Goal: Transaction & Acquisition: Purchase product/service

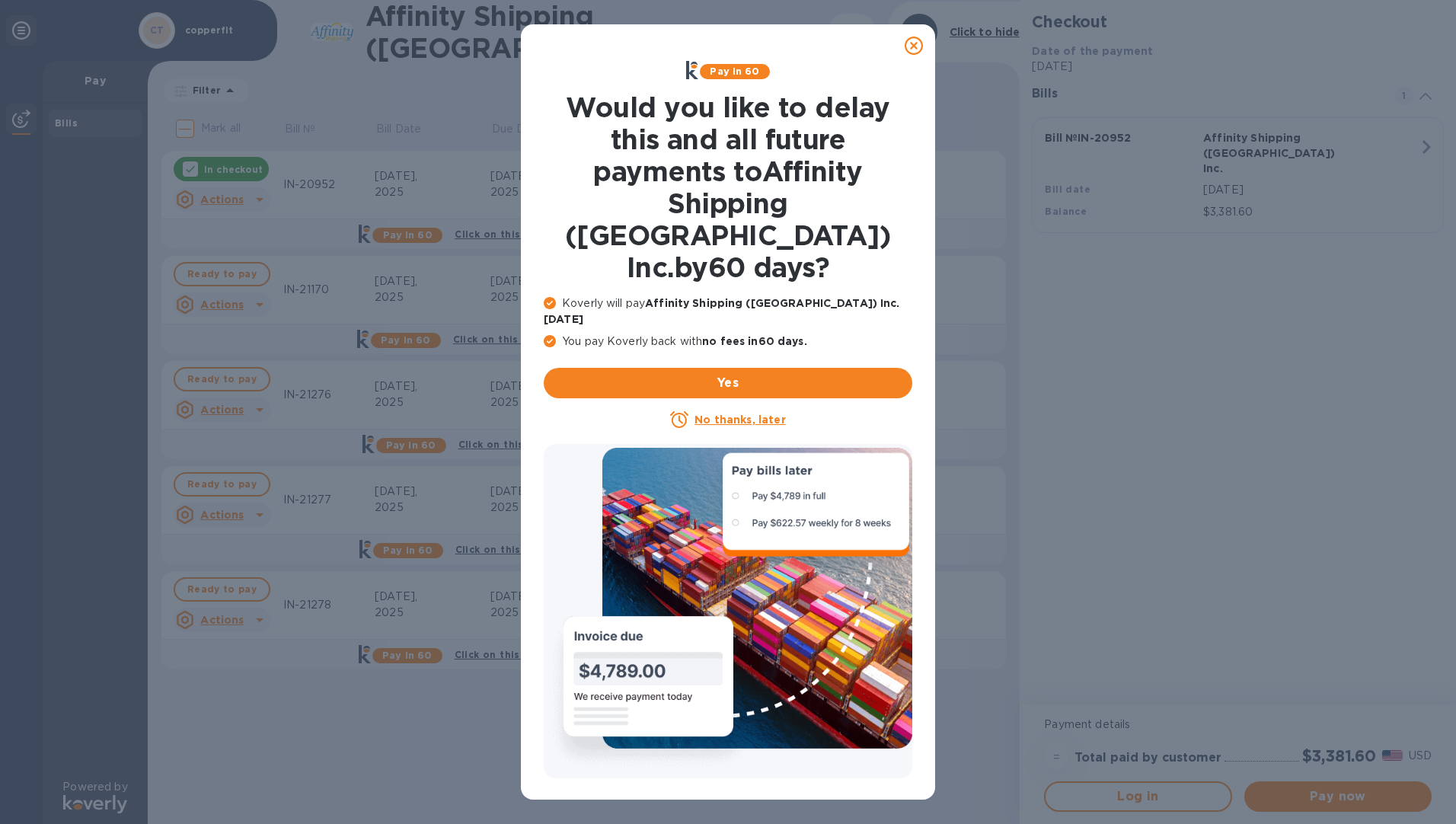
click at [917, 46] on icon at bounding box center [913, 45] width 18 height 18
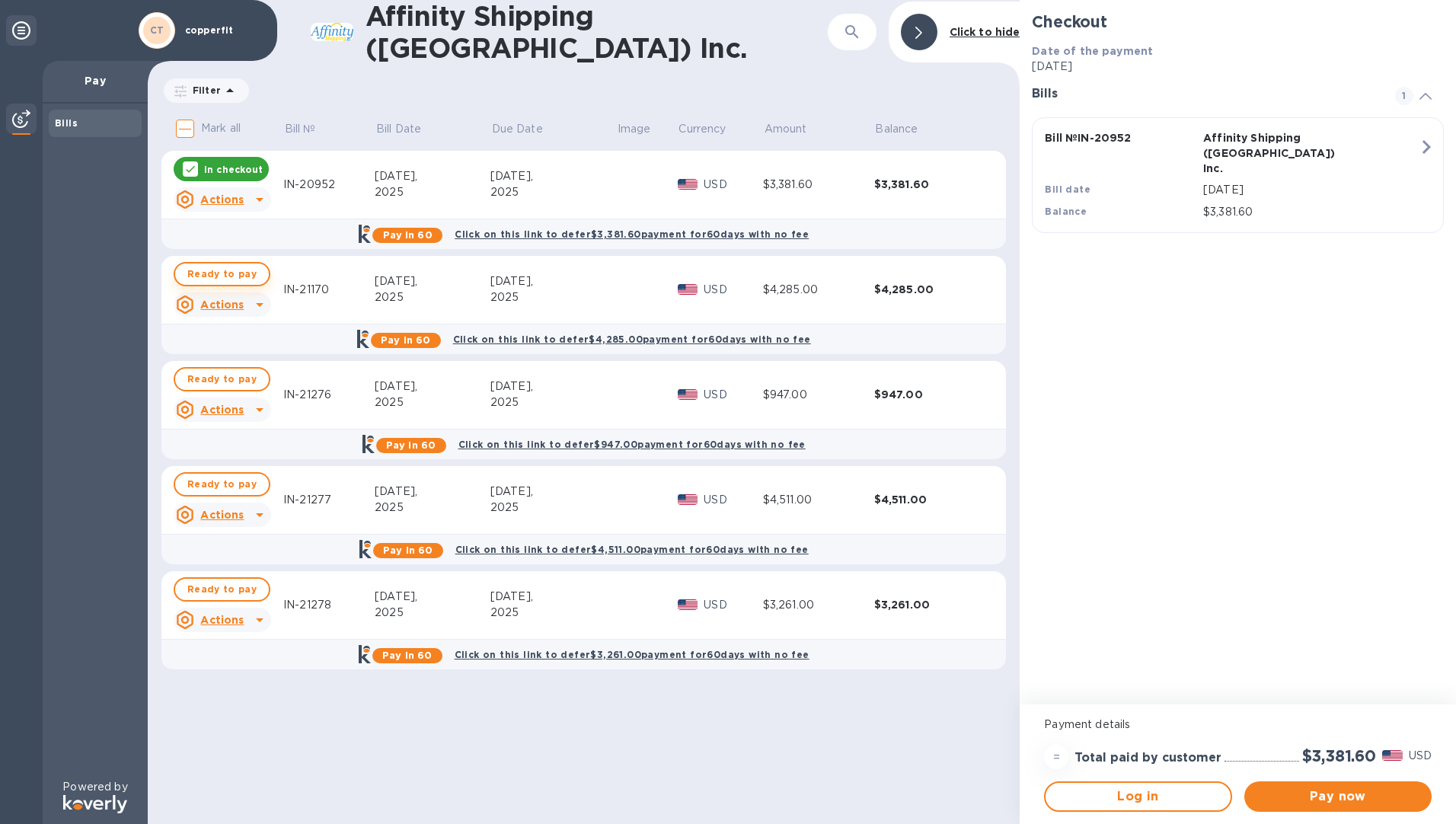
click at [192, 268] on span "Ready to pay" at bounding box center [222, 274] width 70 height 18
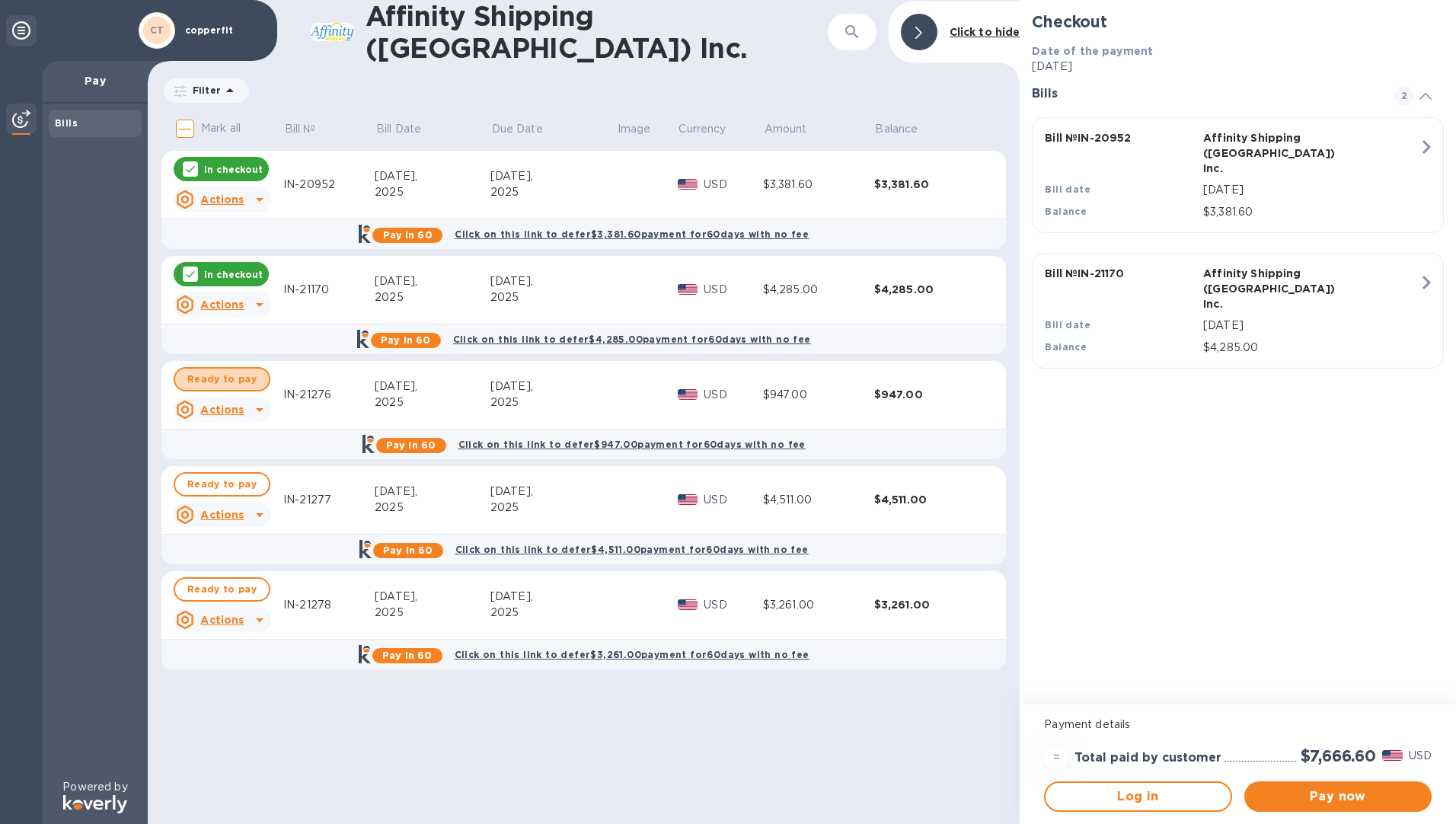
drag, startPoint x: 222, startPoint y: 381, endPoint x: 224, endPoint y: 391, distance: 10.2
click at [223, 380] on span "Ready to pay" at bounding box center [222, 379] width 70 height 18
drag, startPoint x: 221, startPoint y: 483, endPoint x: 226, endPoint y: 511, distance: 28.4
click at [221, 484] on span "Ready to pay" at bounding box center [222, 484] width 70 height 18
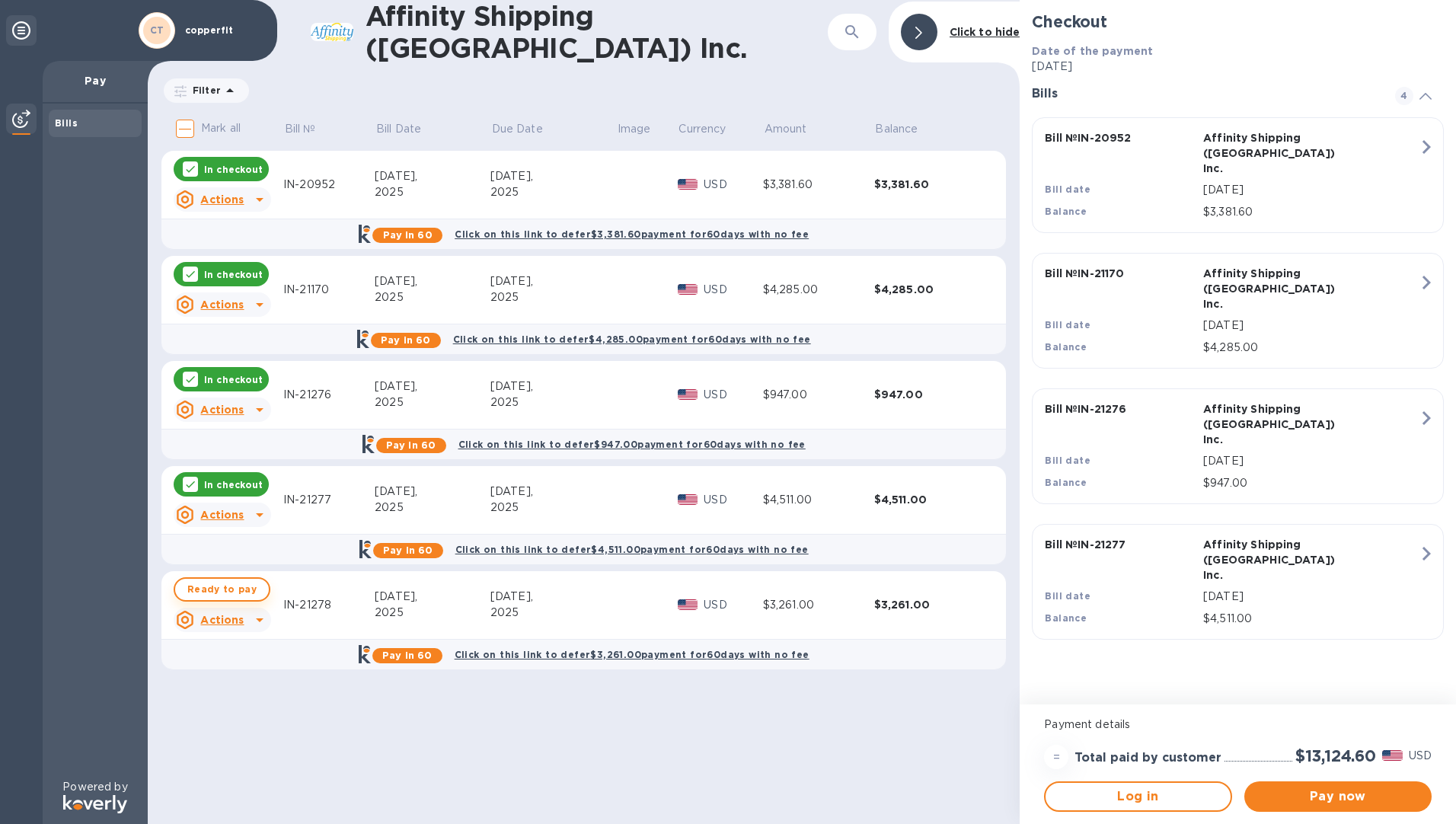
click at [226, 581] on span "Ready to pay" at bounding box center [222, 589] width 70 height 18
checkbox input "true"
click at [1308, 791] on span "Pay now" at bounding box center [1338, 796] width 163 height 18
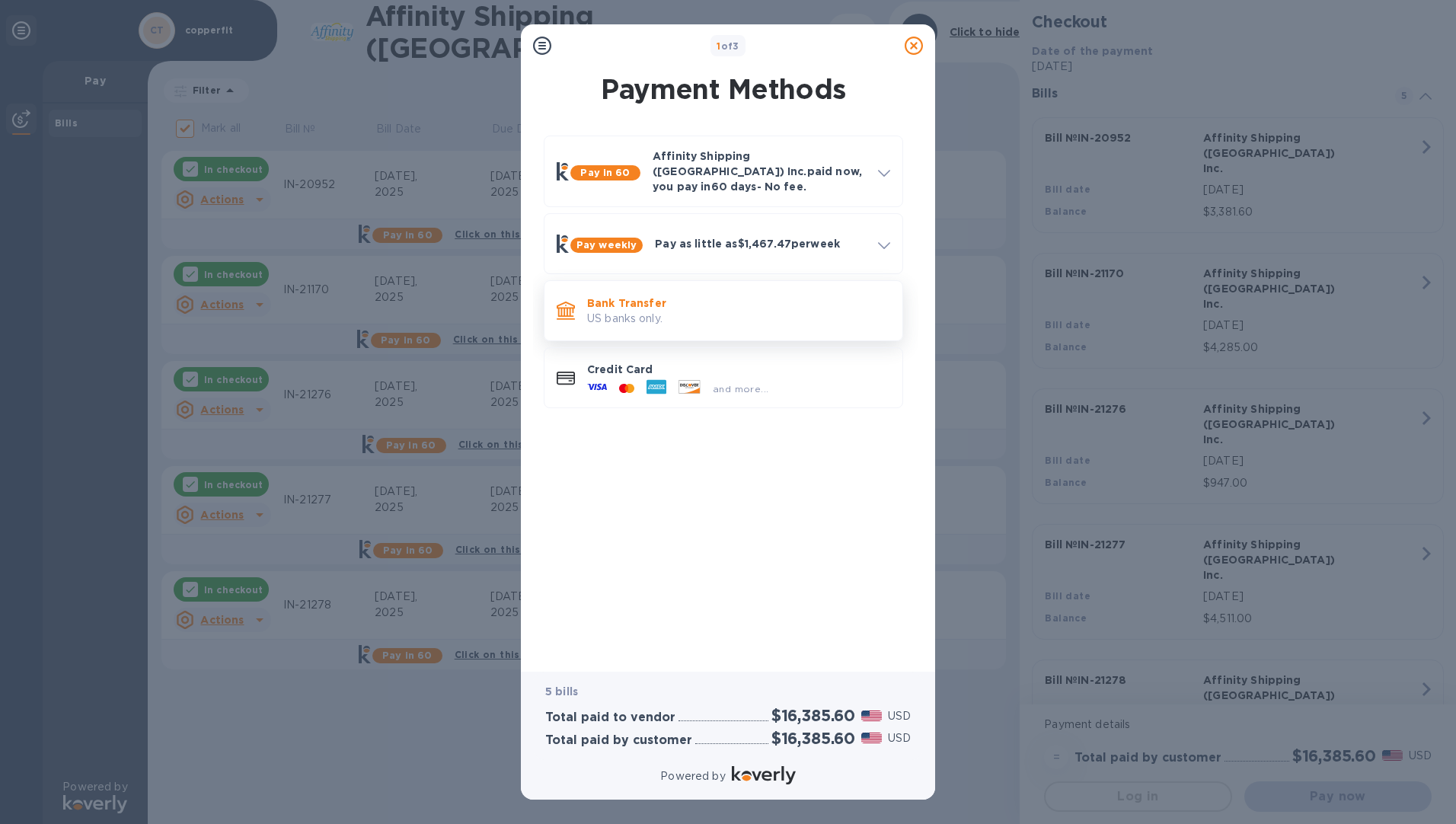
click at [650, 311] on p "US banks only." at bounding box center [738, 319] width 303 height 16
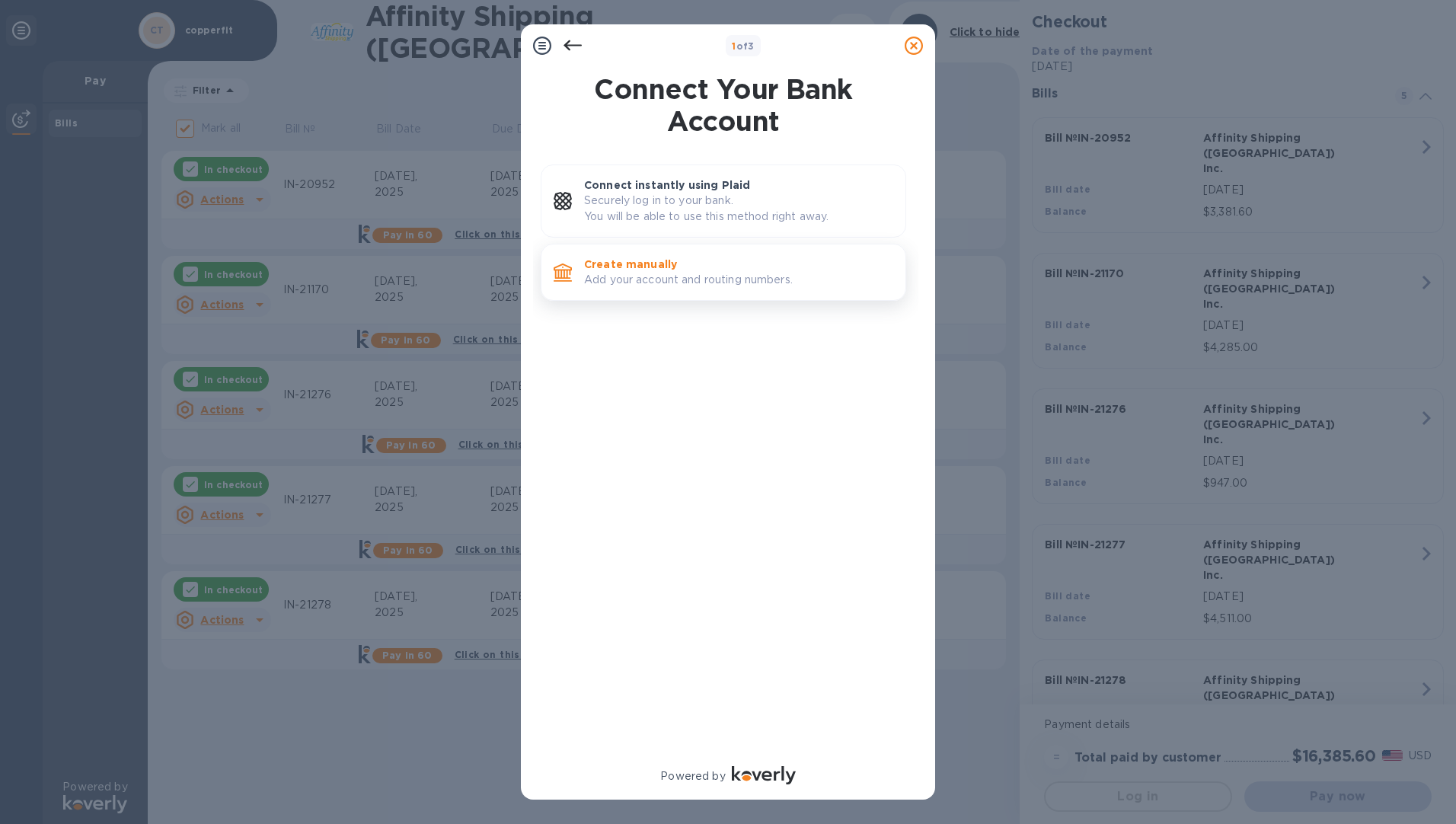
click at [650, 280] on p "Add your account and routing numbers." at bounding box center [738, 280] width 309 height 16
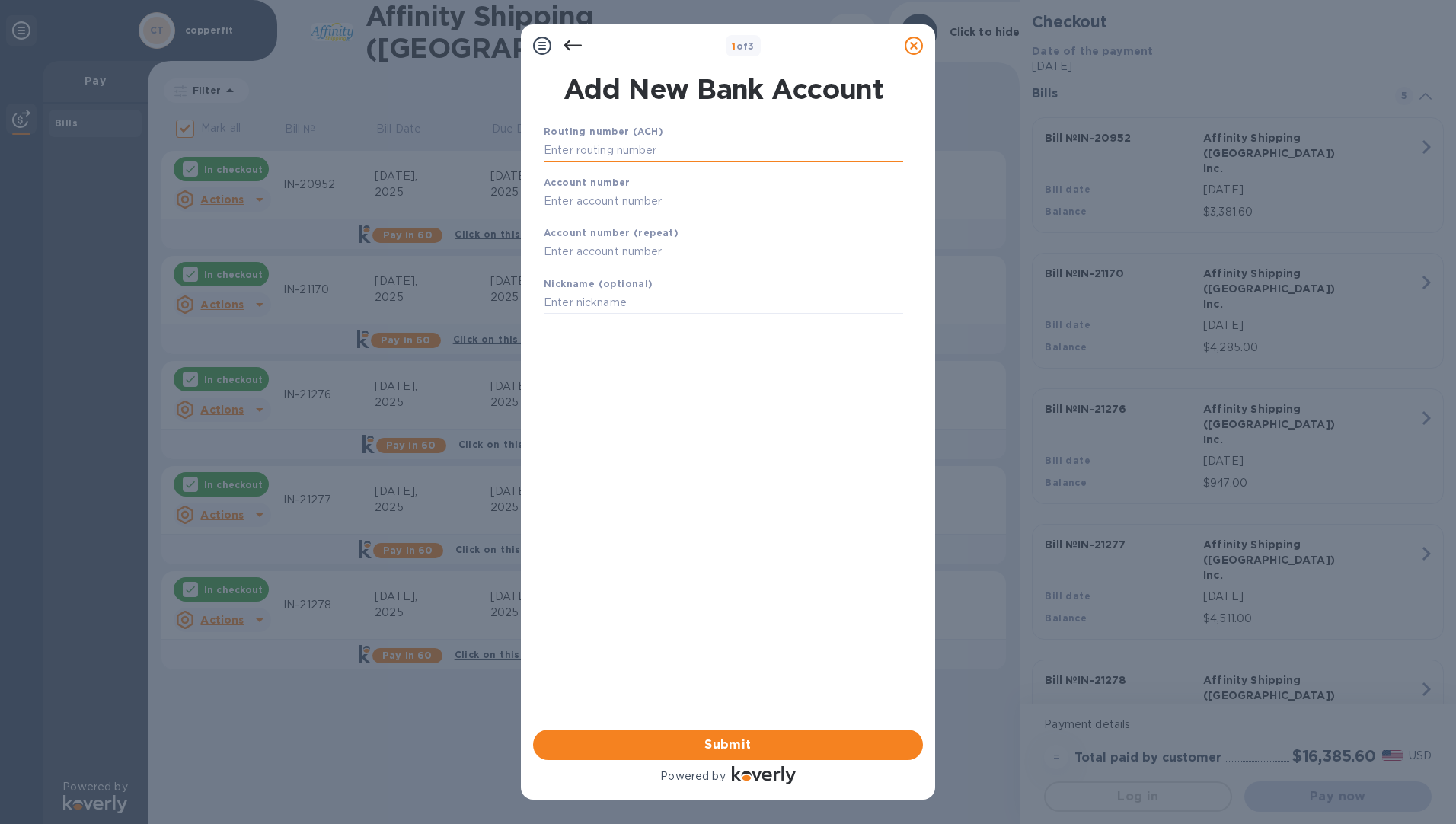
click at [638, 147] on input "text" at bounding box center [723, 151] width 360 height 23
click at [621, 145] on input "text" at bounding box center [723, 151] width 360 height 23
click at [578, 149] on input "text" at bounding box center [723, 151] width 360 height 23
paste input "322271627"
type input "322271627"
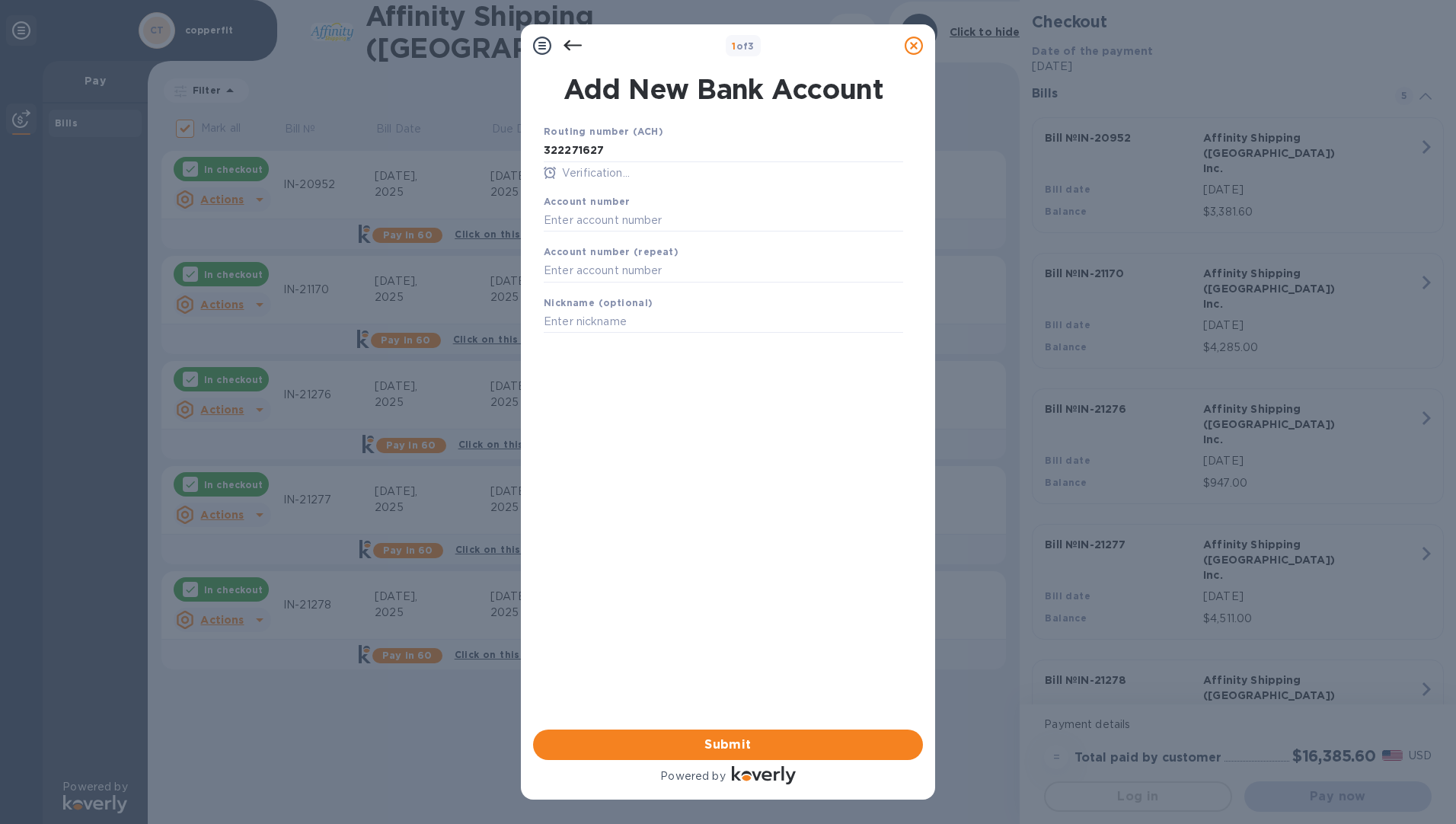
click at [594, 205] on b "Account number" at bounding box center [587, 201] width 87 height 11
click at [605, 215] on input "text" at bounding box center [723, 220] width 360 height 23
paste input "980728307"
type input "980728307"
click at [600, 262] on input "text" at bounding box center [723, 271] width 360 height 23
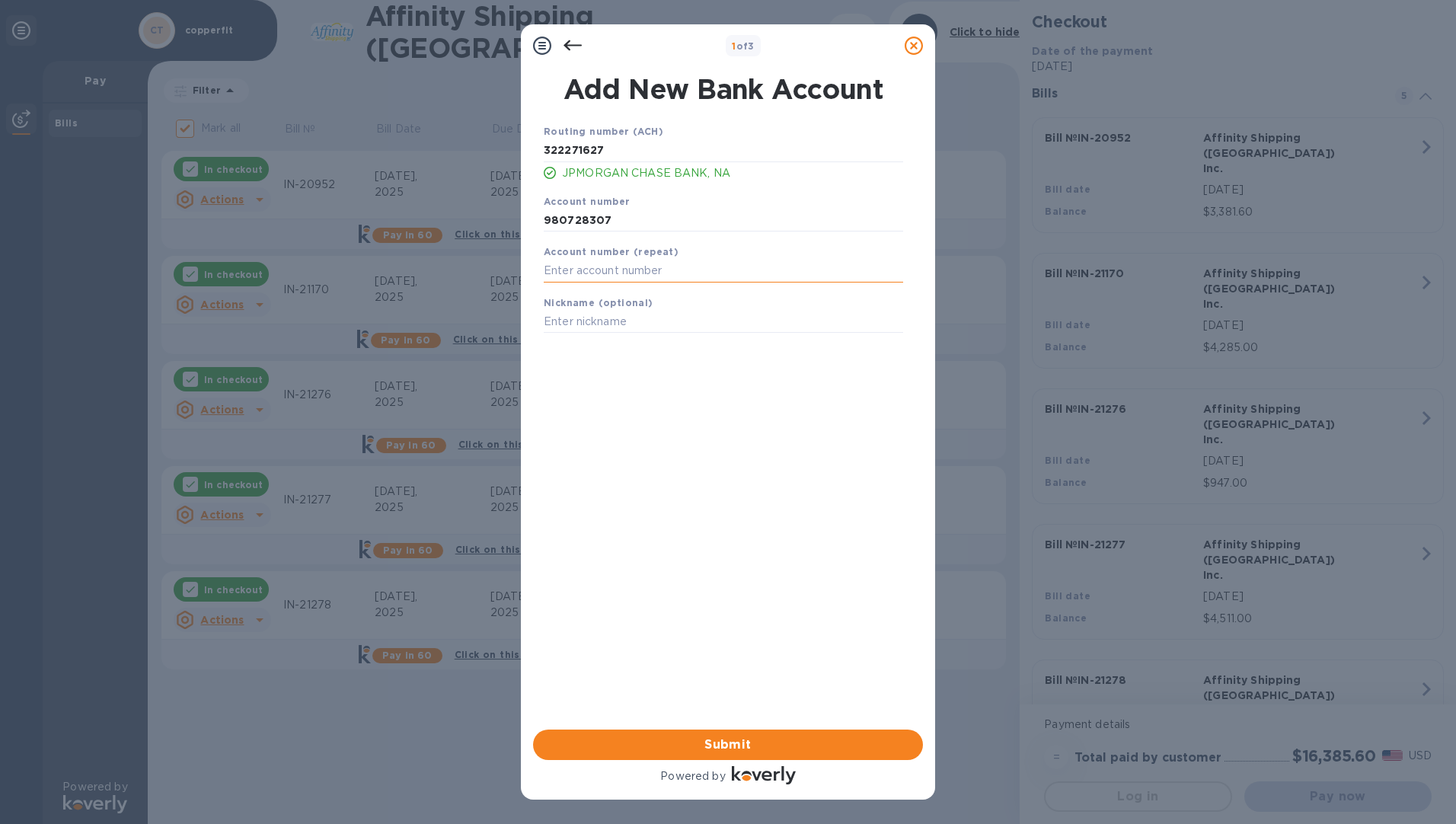
paste input "980728307"
type input "980728307"
click at [593, 320] on input "text" at bounding box center [723, 322] width 360 height 23
type input "COPPERFIT"
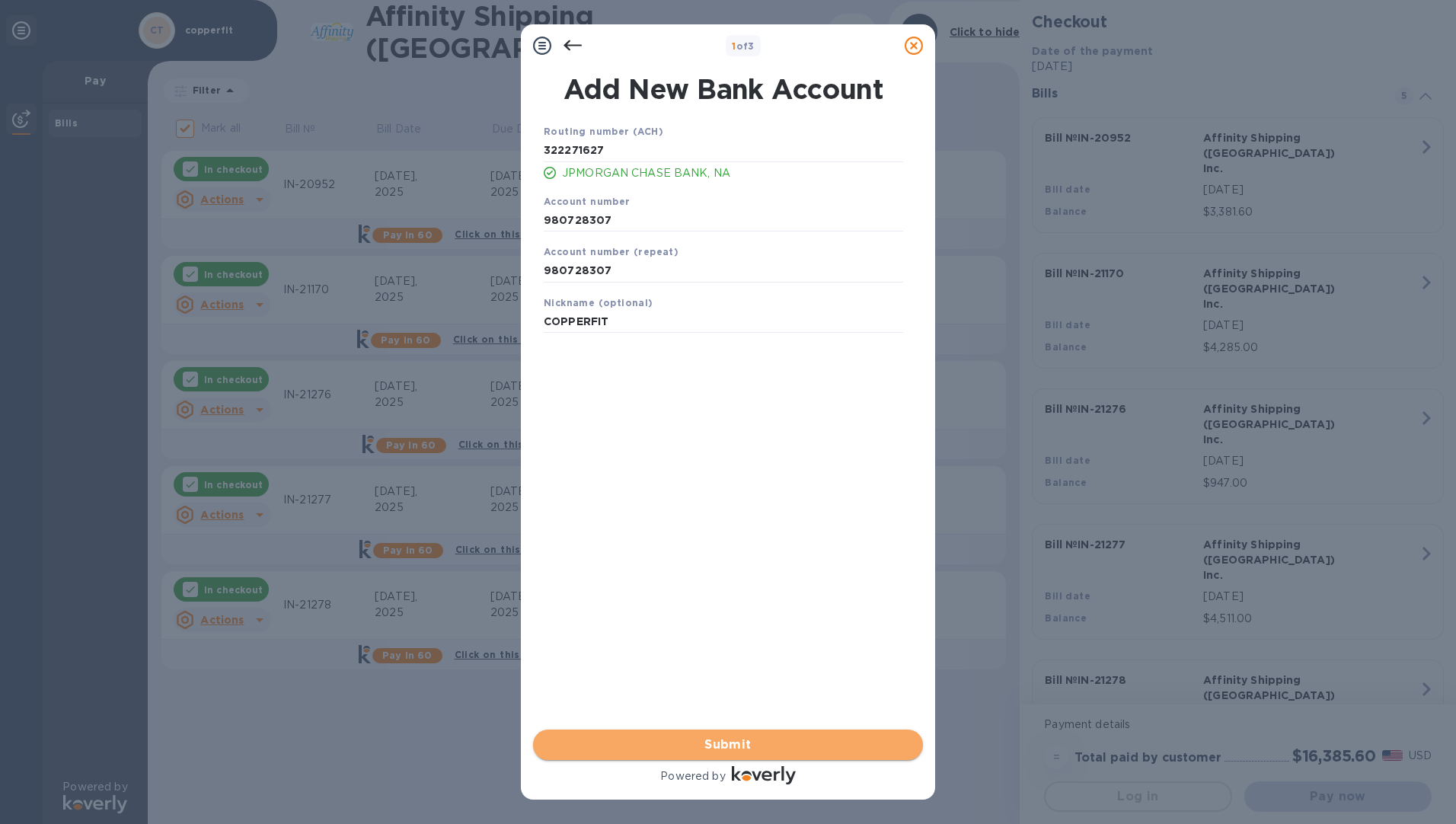
click at [766, 745] on span "Submit" at bounding box center [728, 745] width 366 height 18
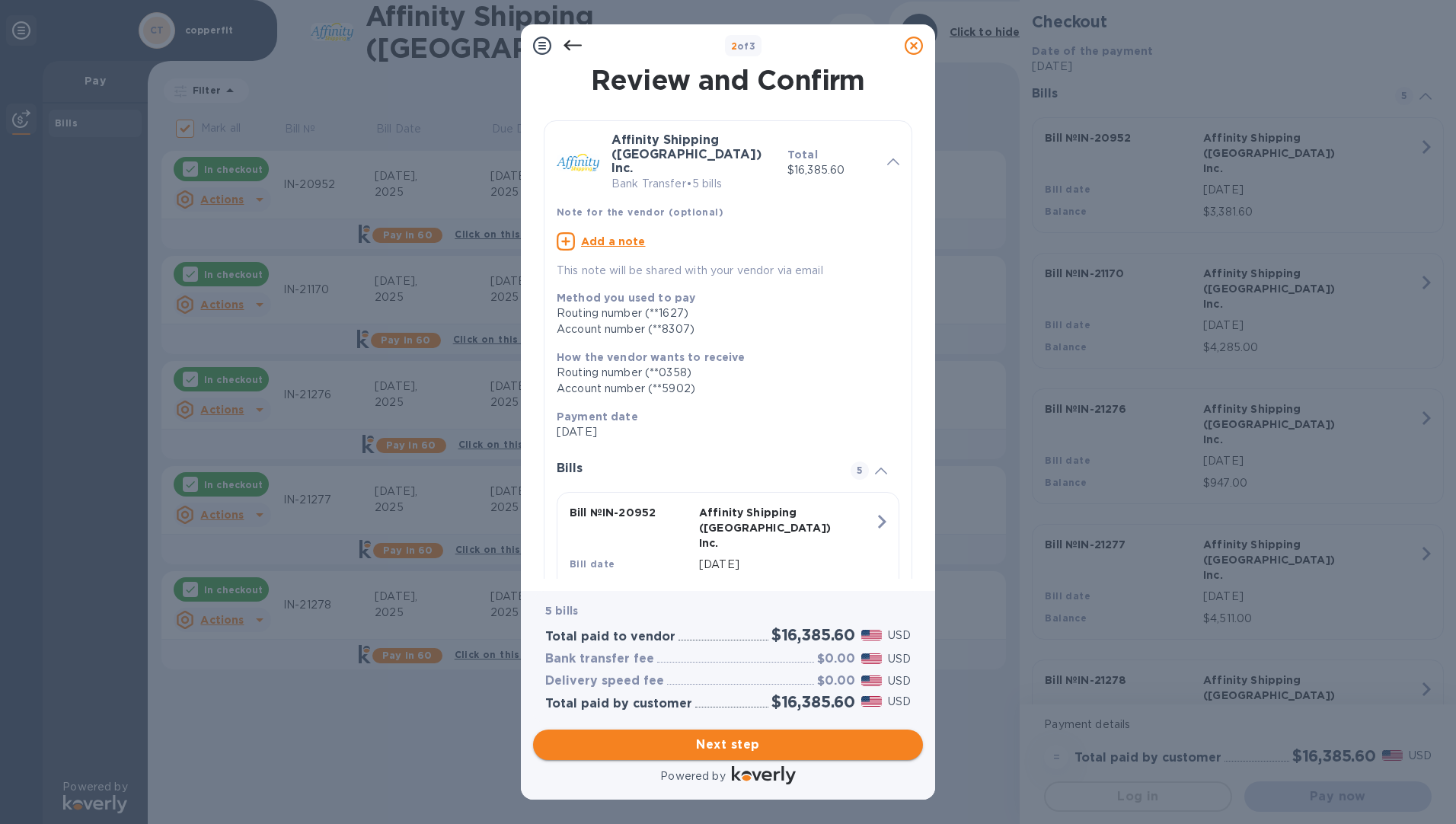
click at [750, 746] on span "Next step" at bounding box center [728, 745] width 366 height 18
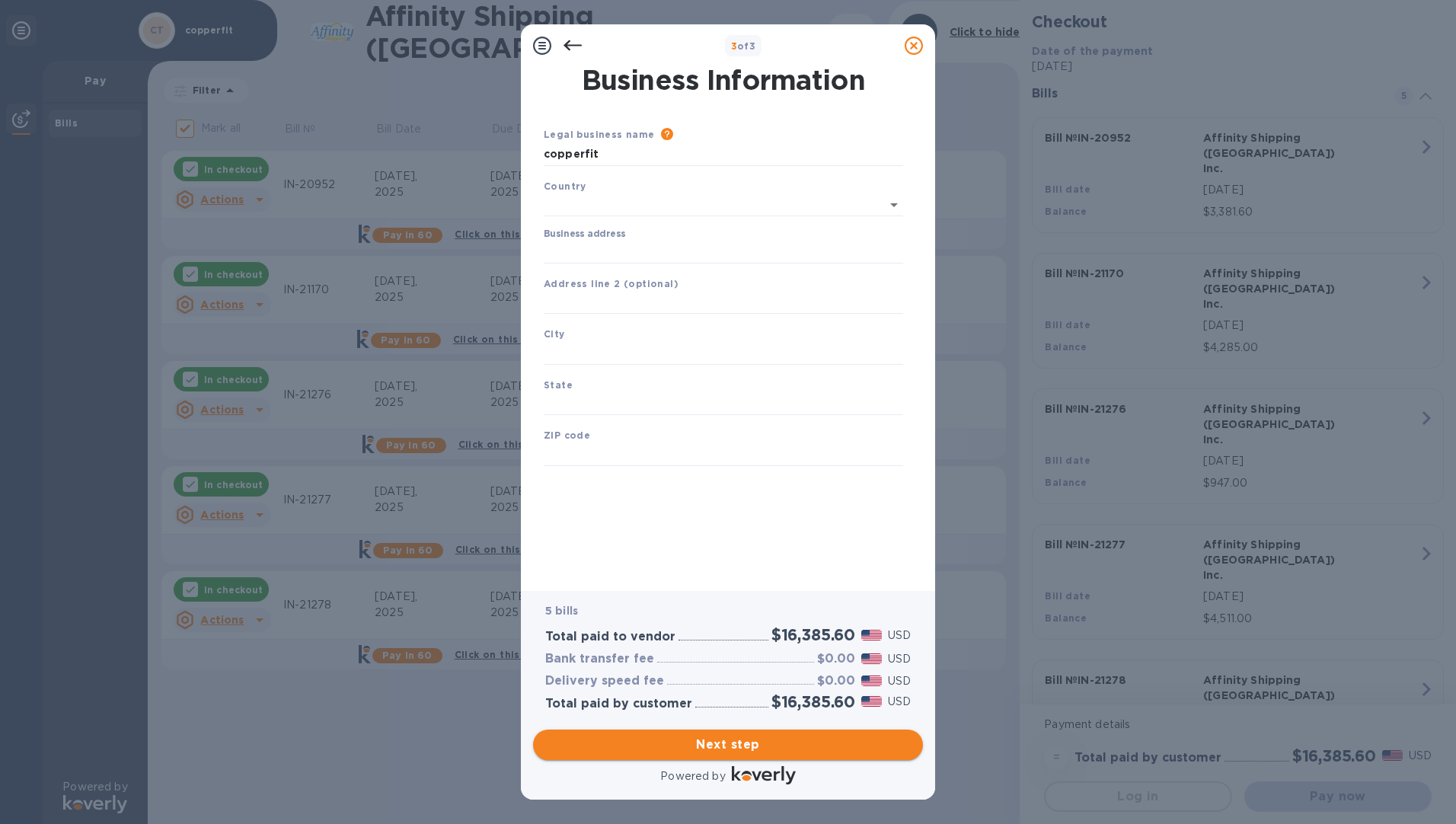
type input "[GEOGRAPHIC_DATA]"
click at [621, 252] on input "Business address" at bounding box center [723, 249] width 360 height 23
type input "[STREET_ADDRESS]"
type input "POMONA"
type input "CA"
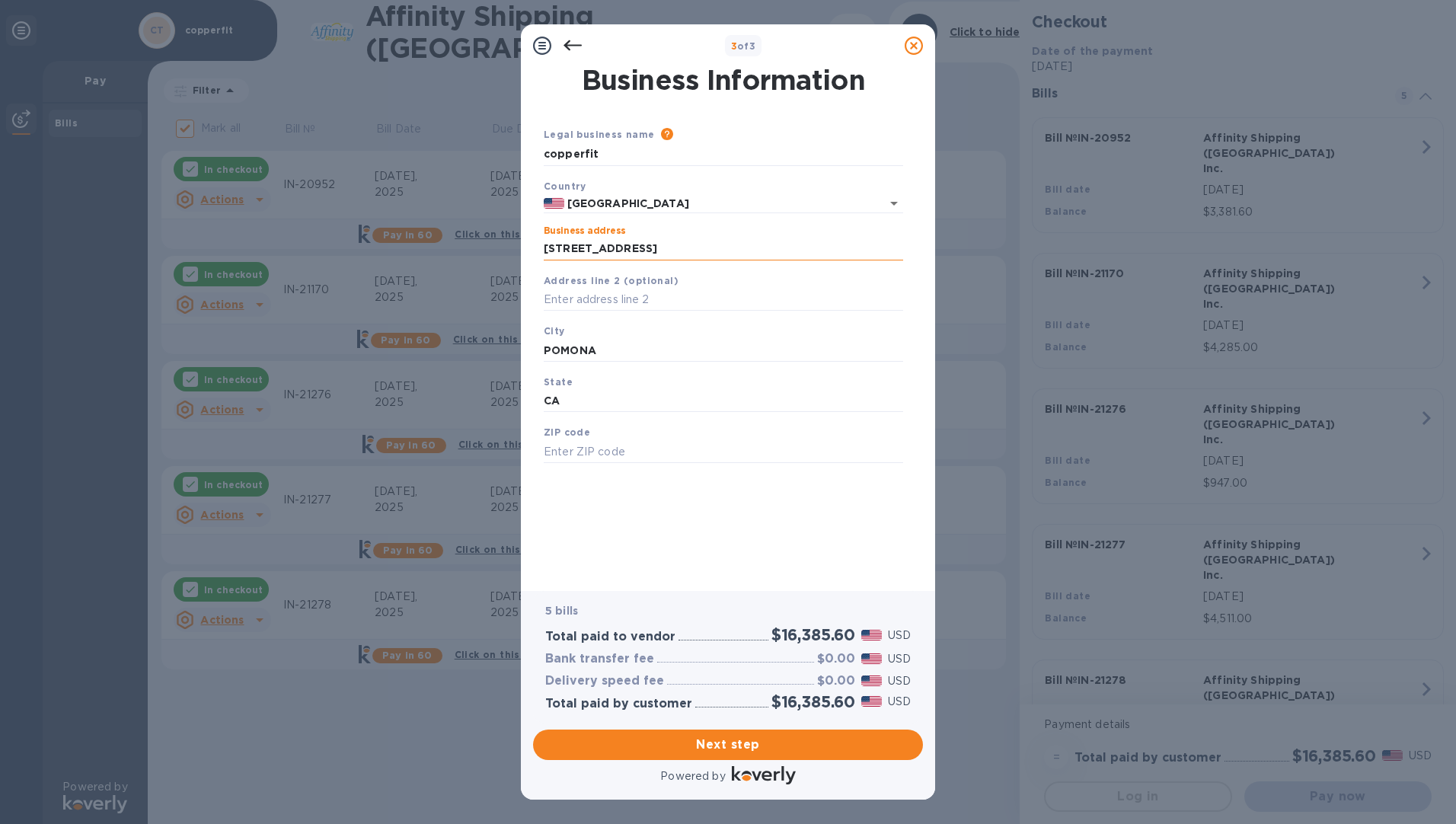
type input "91766"
click at [705, 742] on span "Next step" at bounding box center [728, 745] width 366 height 18
click at [631, 351] on input "POMONA" at bounding box center [723, 350] width 360 height 23
type input "P"
type input "POMONA"
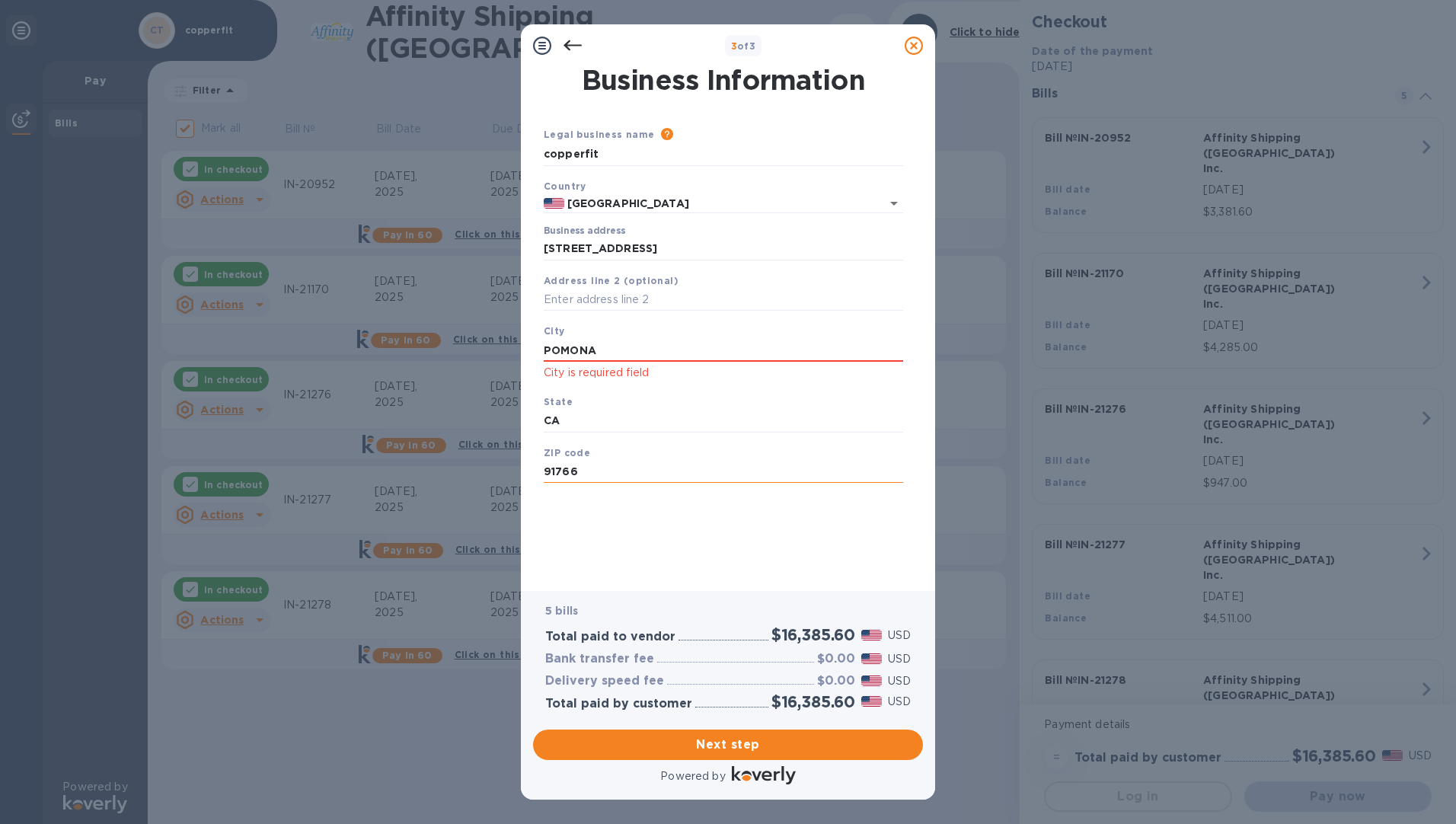
click at [670, 472] on input "91766" at bounding box center [723, 472] width 360 height 23
click at [655, 417] on input "CA" at bounding box center [723, 421] width 360 height 23
click at [722, 738] on span "Next step" at bounding box center [728, 745] width 366 height 18
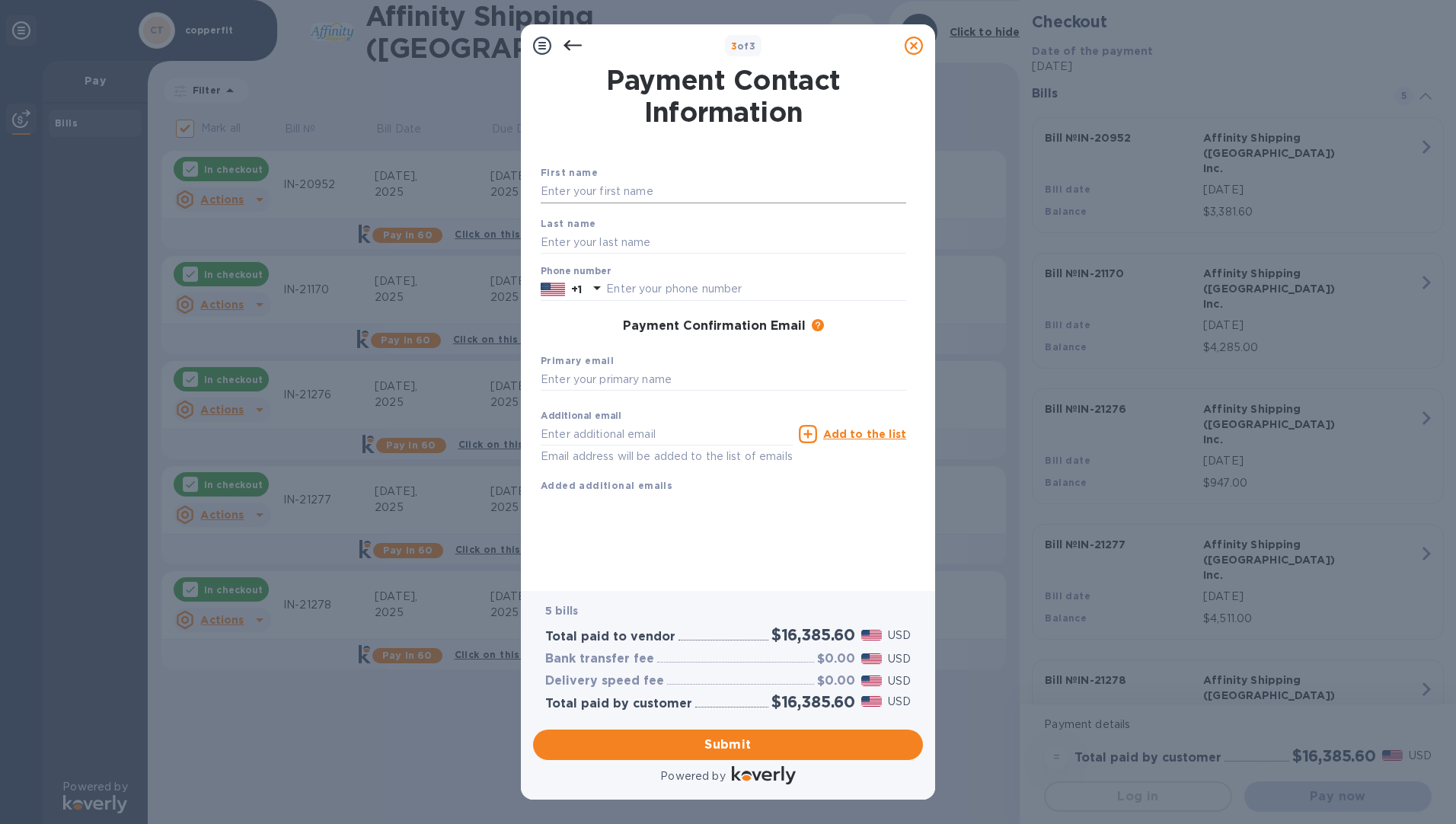
click at [584, 185] on input "text" at bounding box center [724, 192] width 366 height 23
type input "[PERSON_NAME]"
type input "Li"
type input "6263835553"
type input "[PERSON_NAME][EMAIL_ADDRESS][DOMAIN_NAME]"
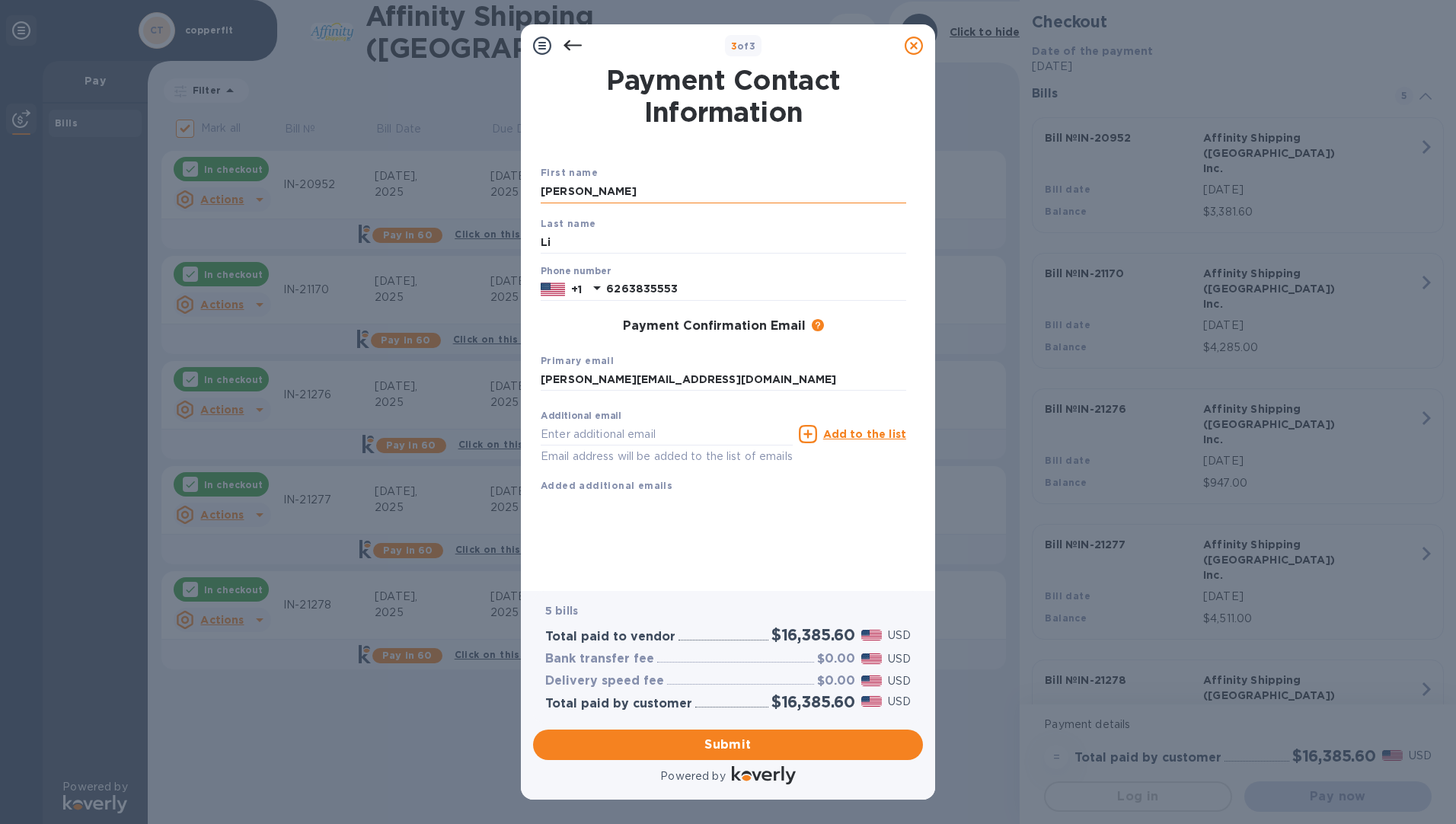
type input "[PERSON_NAME][EMAIL_ADDRESS][DOMAIN_NAME]"
click at [684, 382] on input "[PERSON_NAME][EMAIL_ADDRESS][DOMAIN_NAME]" at bounding box center [724, 380] width 366 height 23
click at [693, 385] on input "[PERSON_NAME][EMAIL_ADDRESS][DOMAIN_NAME]" at bounding box center [724, 380] width 366 height 23
type input "n"
click at [720, 374] on input "ACC" at bounding box center [724, 380] width 366 height 23
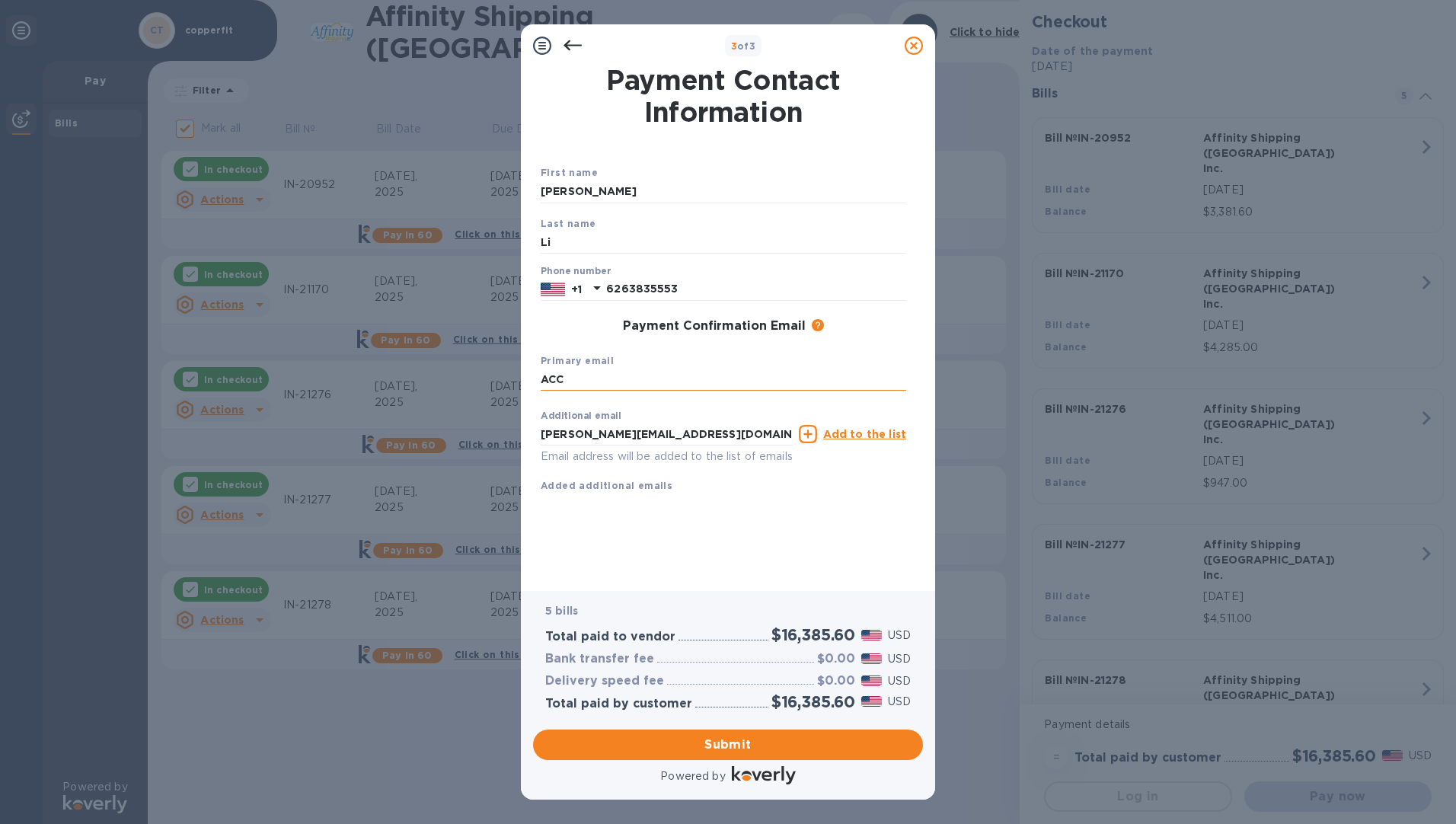
type input "[EMAIL_ADDRESS][DOMAIN_NAME]"
click at [730, 742] on span "Submit" at bounding box center [728, 745] width 366 height 18
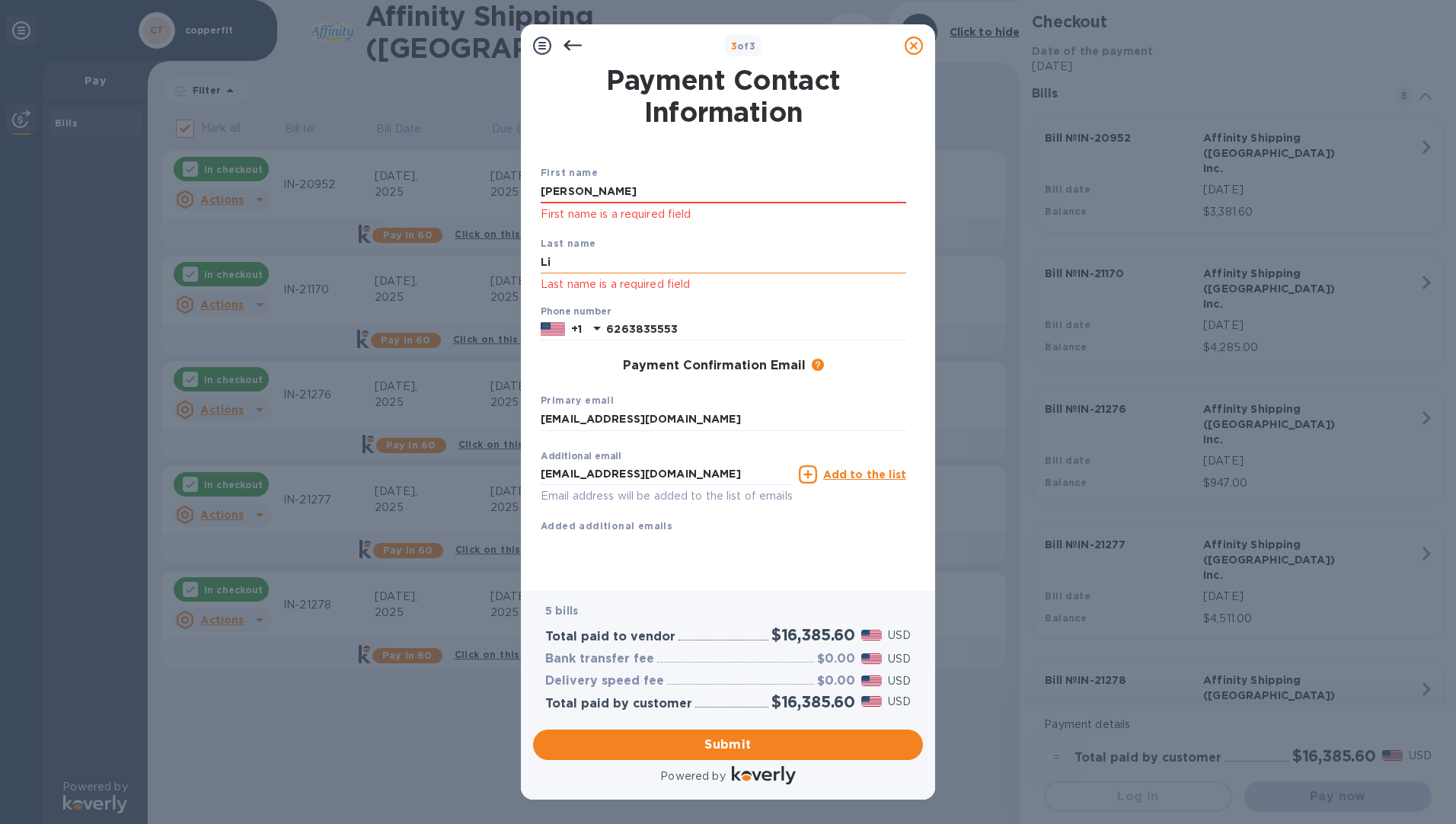
click at [657, 267] on input "Li" at bounding box center [724, 263] width 366 height 23
click at [666, 191] on input "[PERSON_NAME]" at bounding box center [724, 192] width 366 height 23
click at [643, 191] on input "[PERSON_NAME]" at bounding box center [724, 192] width 366 height 23
click at [880, 264] on input "Li" at bounding box center [724, 263] width 366 height 23
click at [622, 182] on input "[PERSON_NAME]" at bounding box center [724, 192] width 366 height 23
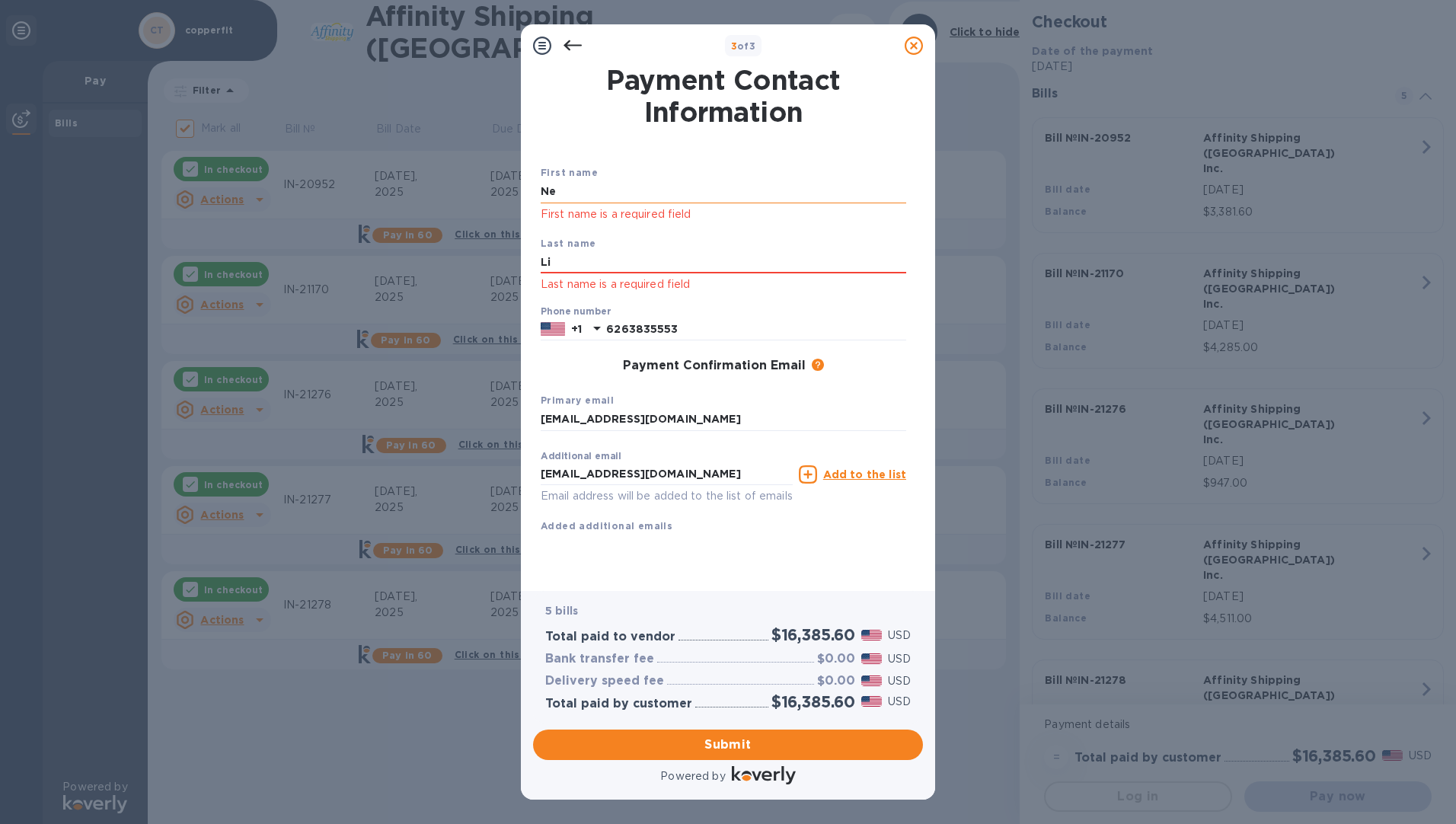
type input "N"
type input "COPPERFIT"
click at [567, 267] on input "Li" at bounding box center [724, 263] width 366 height 23
type input "L"
type input "industries inc"
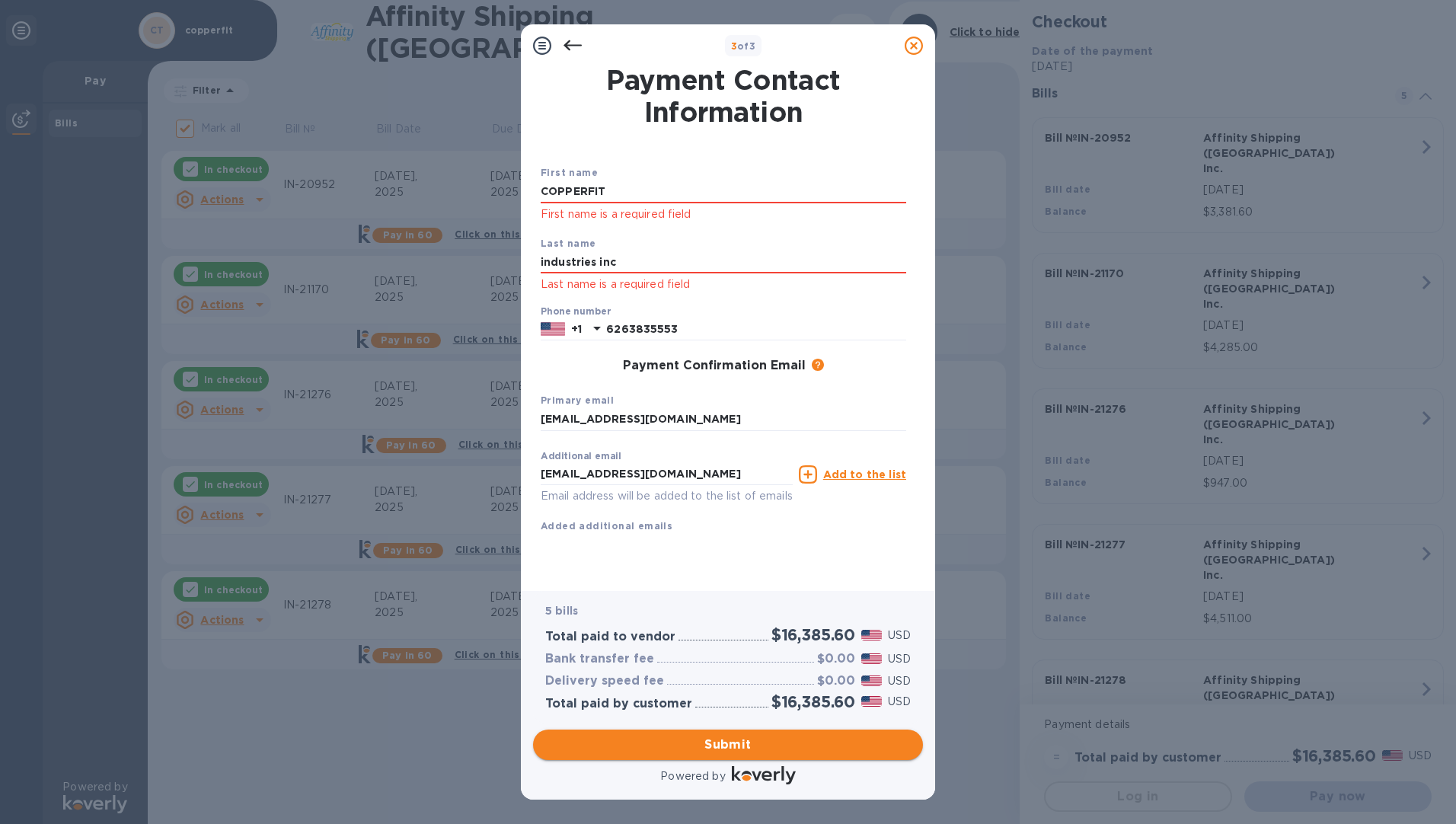
click at [705, 748] on span "Submit" at bounding box center [728, 745] width 366 height 18
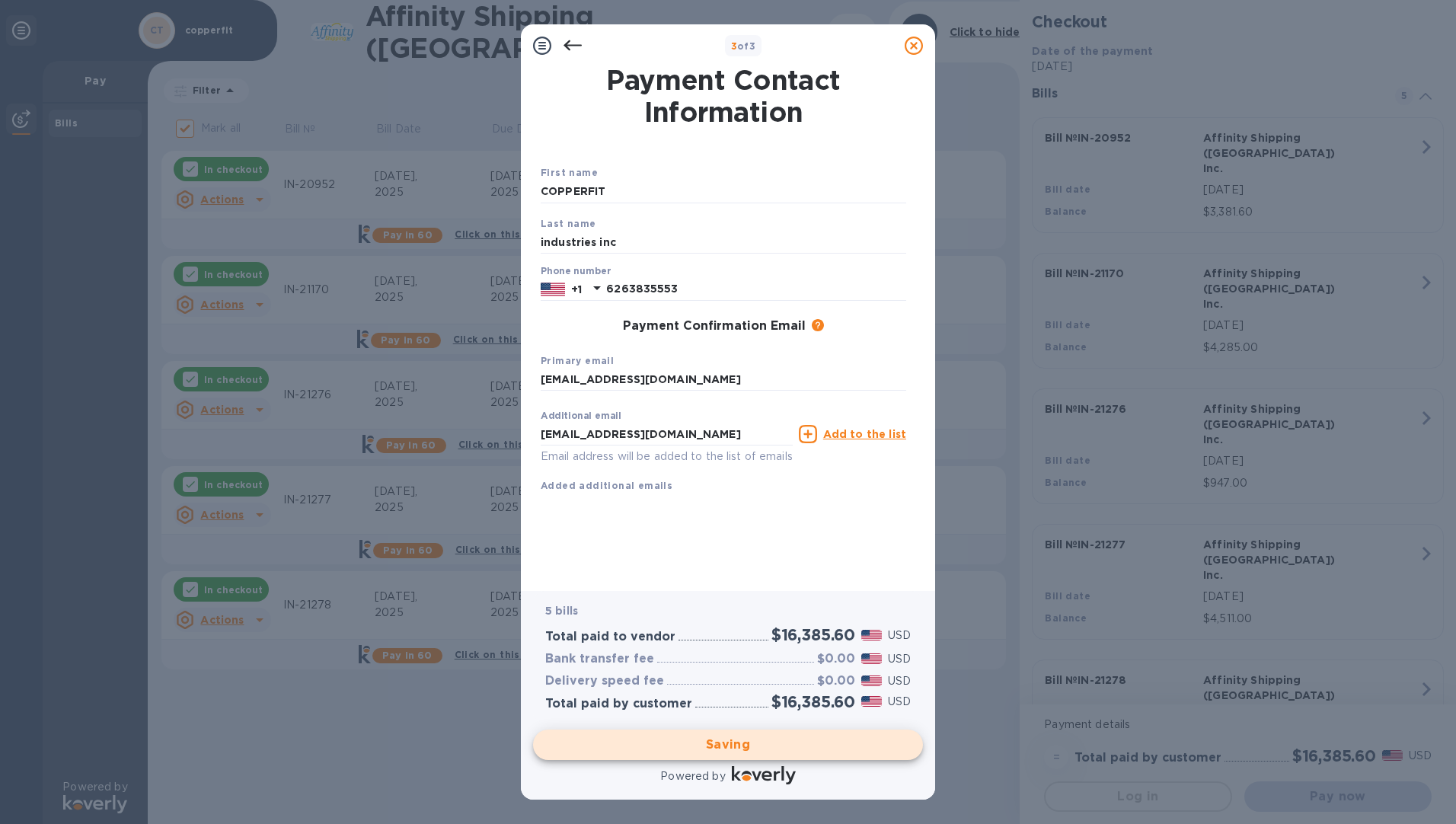
checkbox input "false"
